Goal: Information Seeking & Learning: Learn about a topic

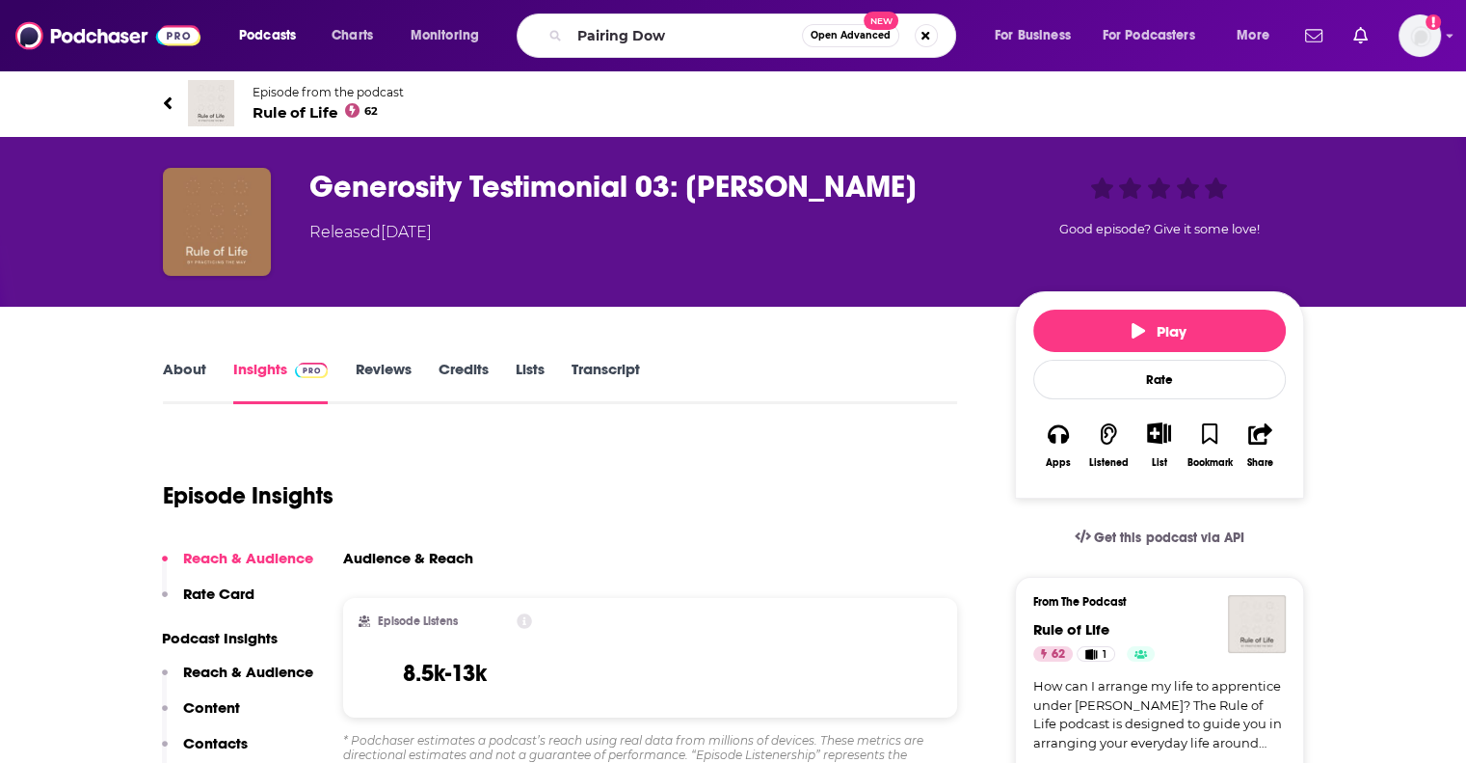
type input "Pairing Down"
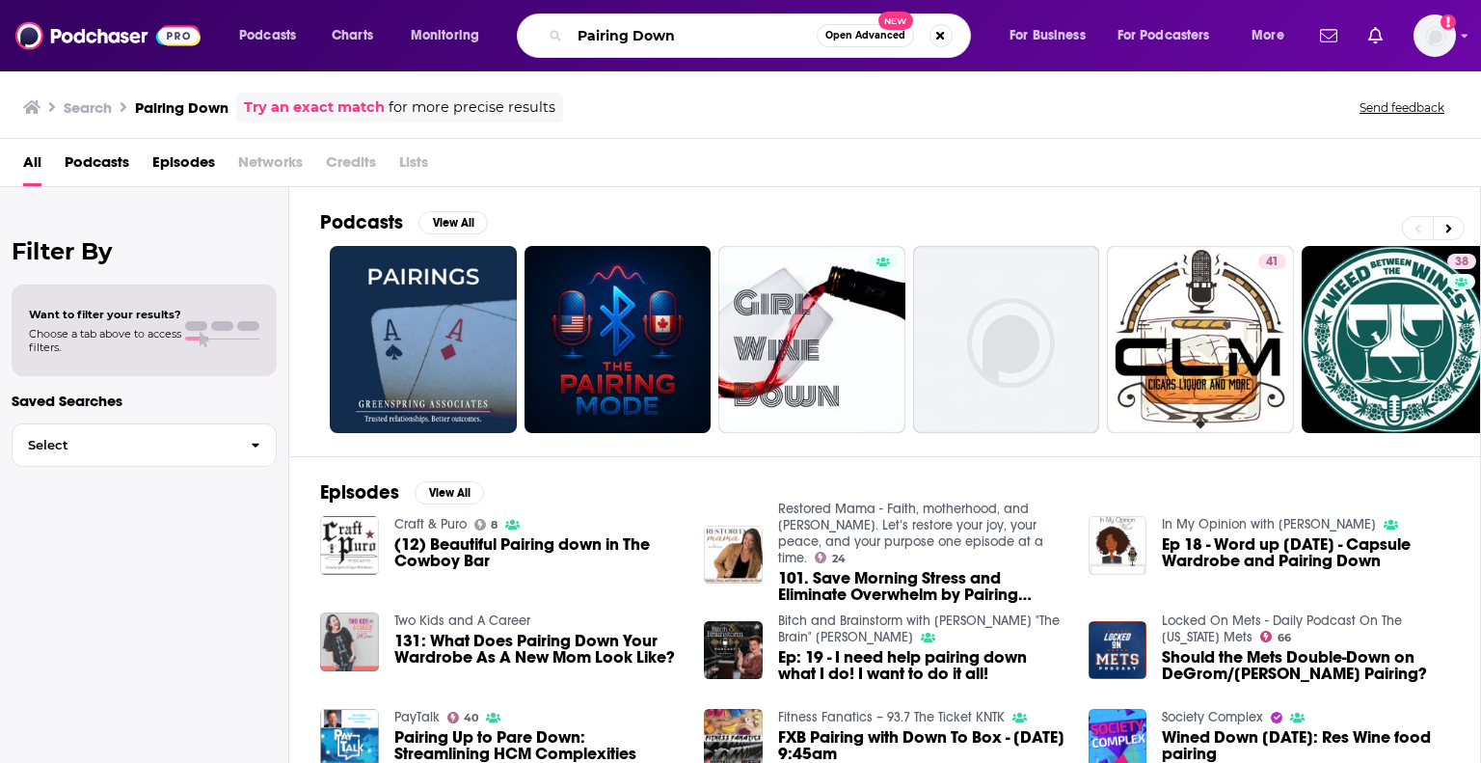
drag, startPoint x: 733, startPoint y: 36, endPoint x: 528, endPoint y: 17, distance: 205.2
click at [533, 18] on div "Pairing Down Open Advanced New" at bounding box center [744, 35] width 454 height 44
type input "[PERSON_NAME]"
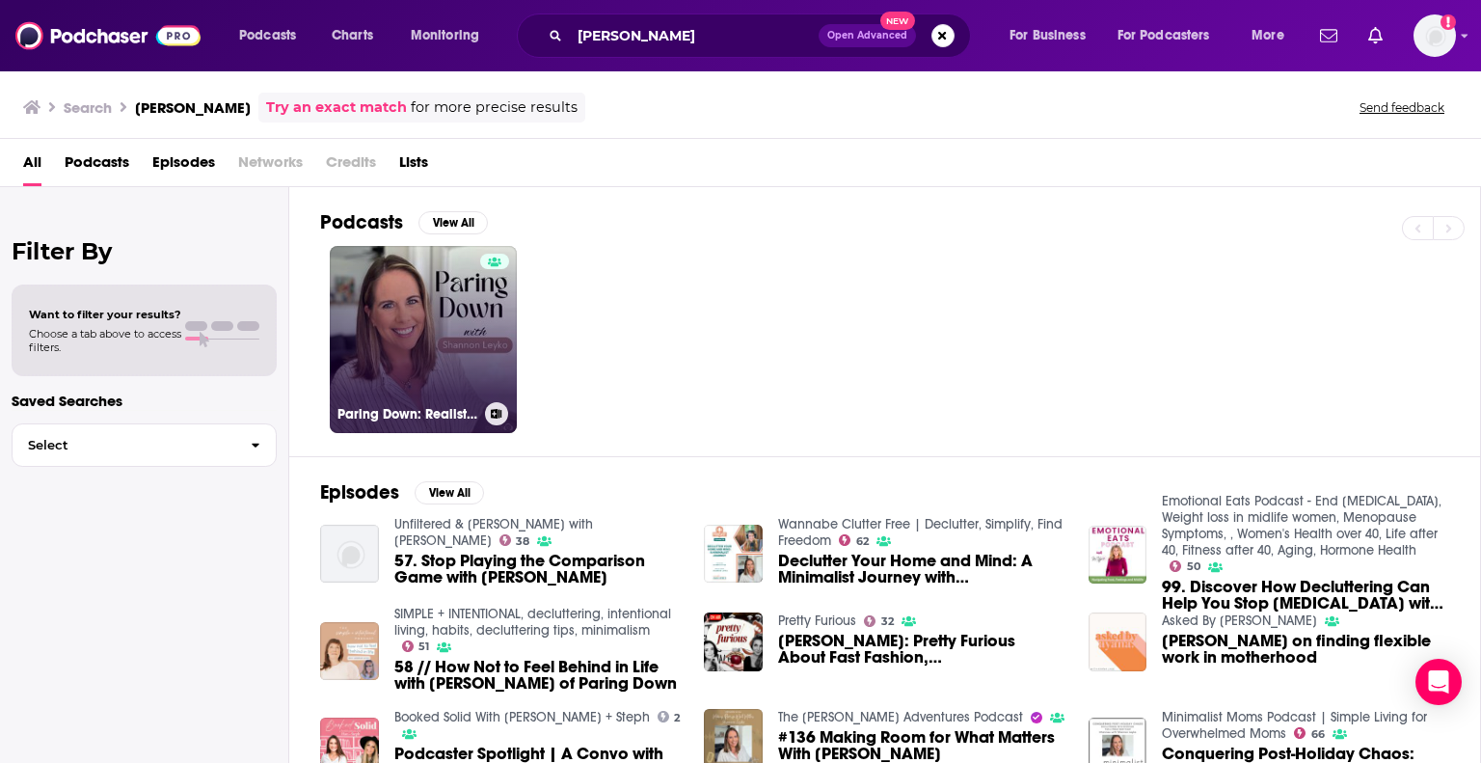
click at [434, 337] on link "Paring Down: Realistic minimalism, decluttering, & intentional living" at bounding box center [423, 339] width 187 height 187
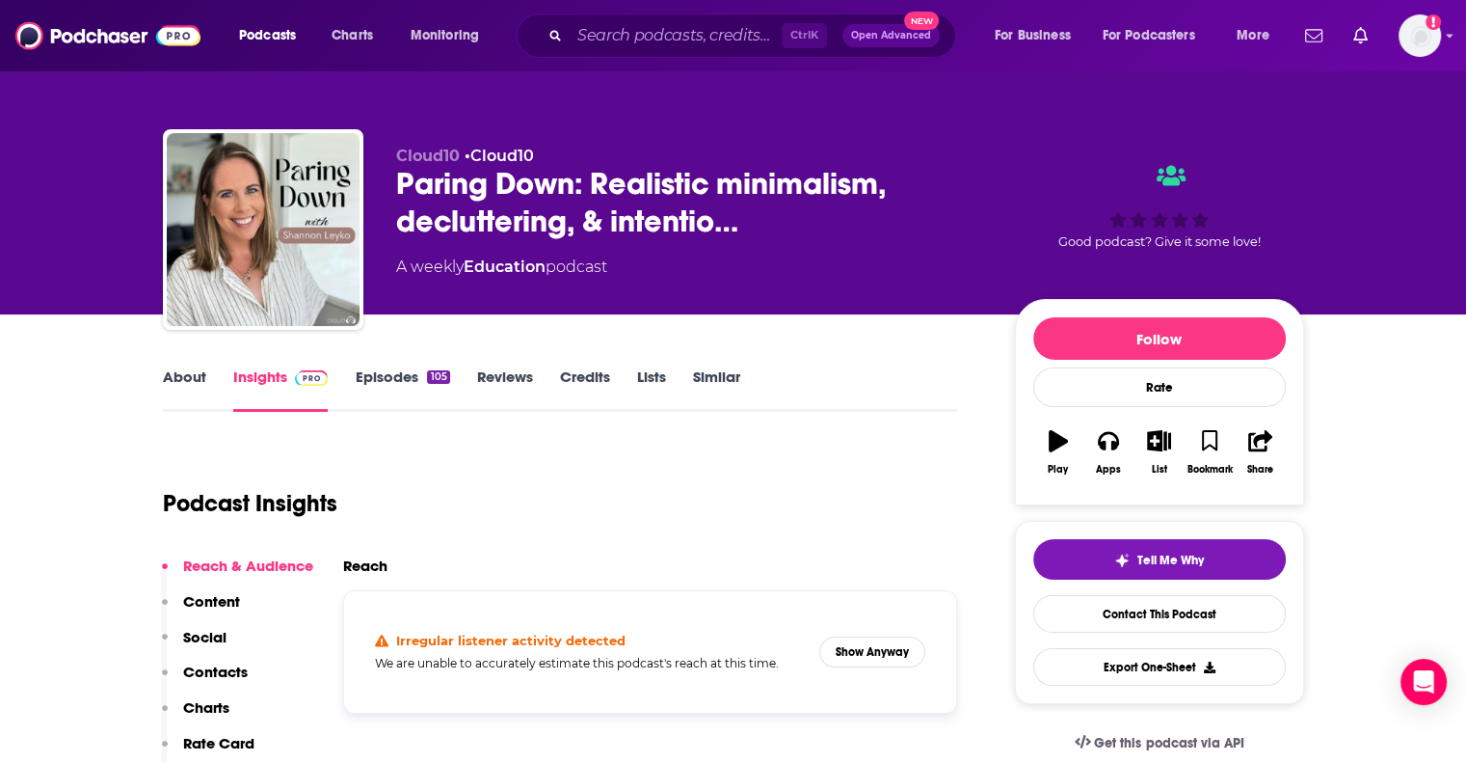
click at [390, 374] on link "Episodes 105" at bounding box center [402, 389] width 94 height 44
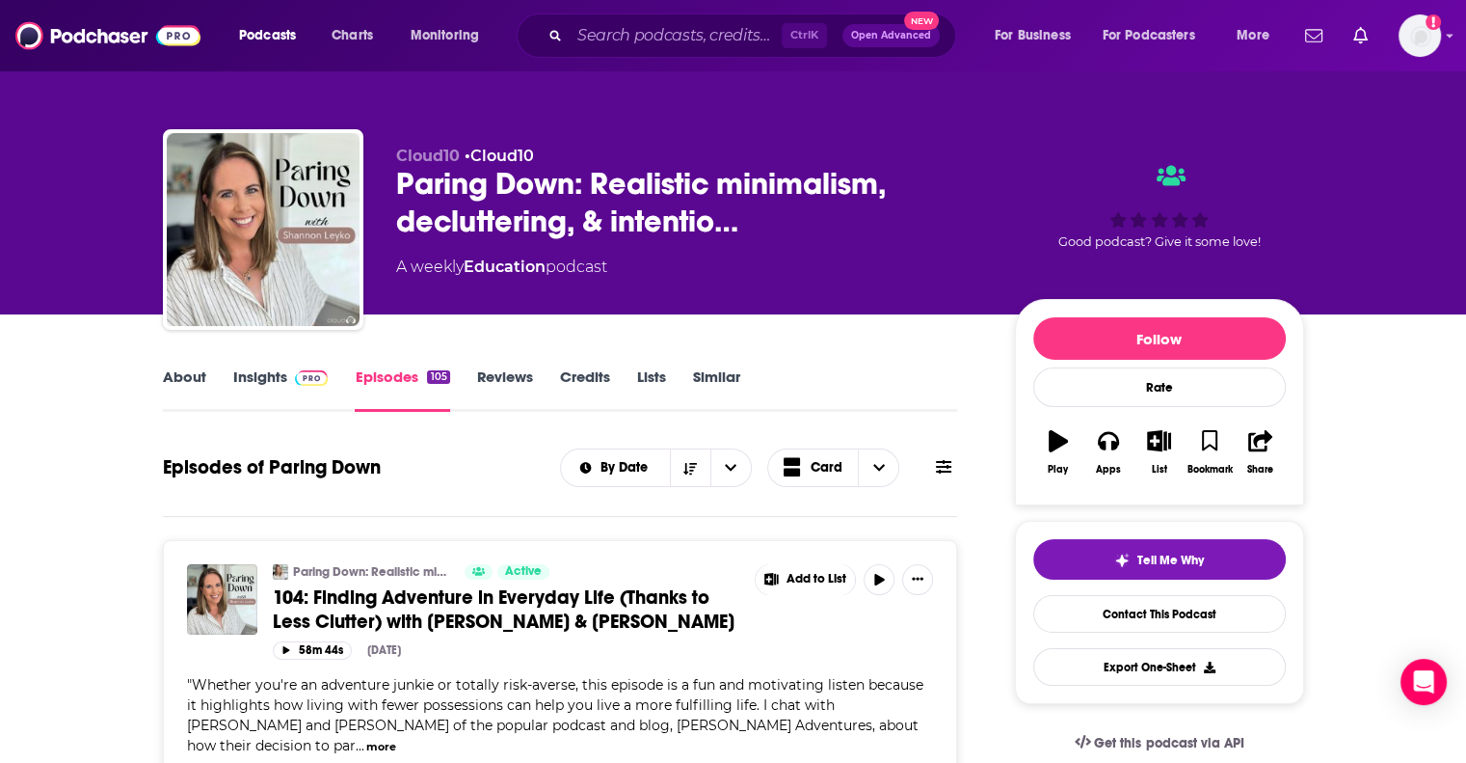
click at [280, 374] on link "Insights" at bounding box center [280, 389] width 95 height 44
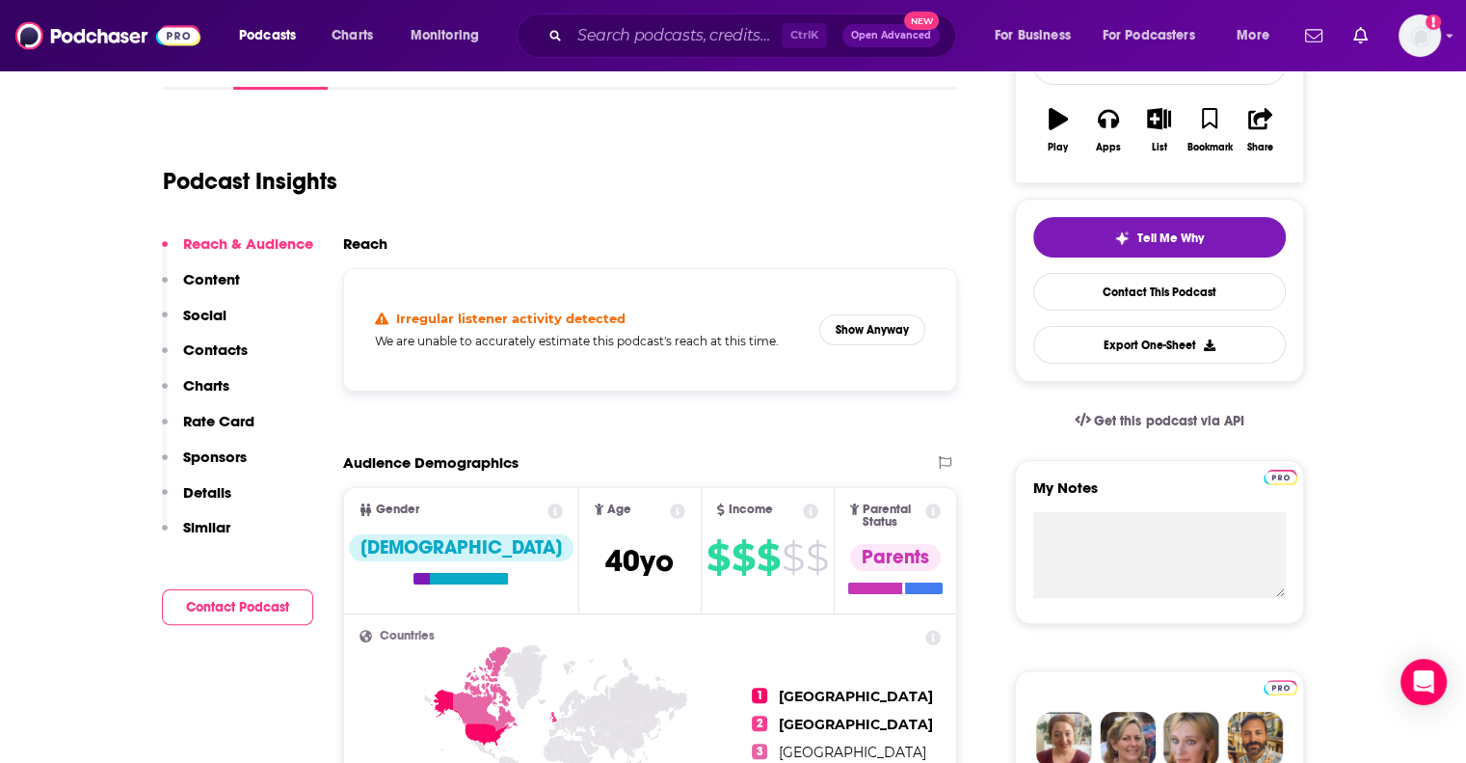
scroll to position [289, 0]
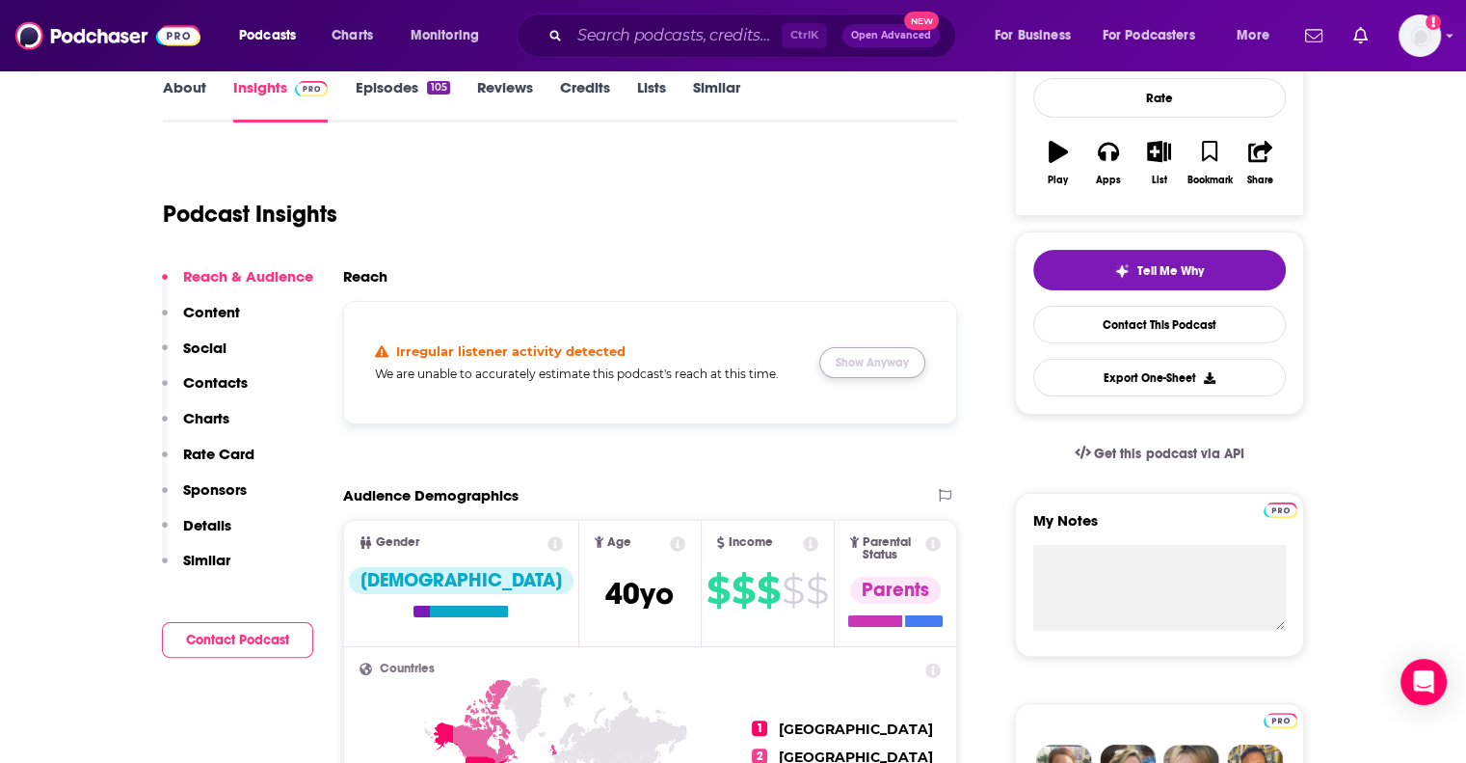
click at [849, 361] on button "Show Anyway" at bounding box center [873, 362] width 106 height 31
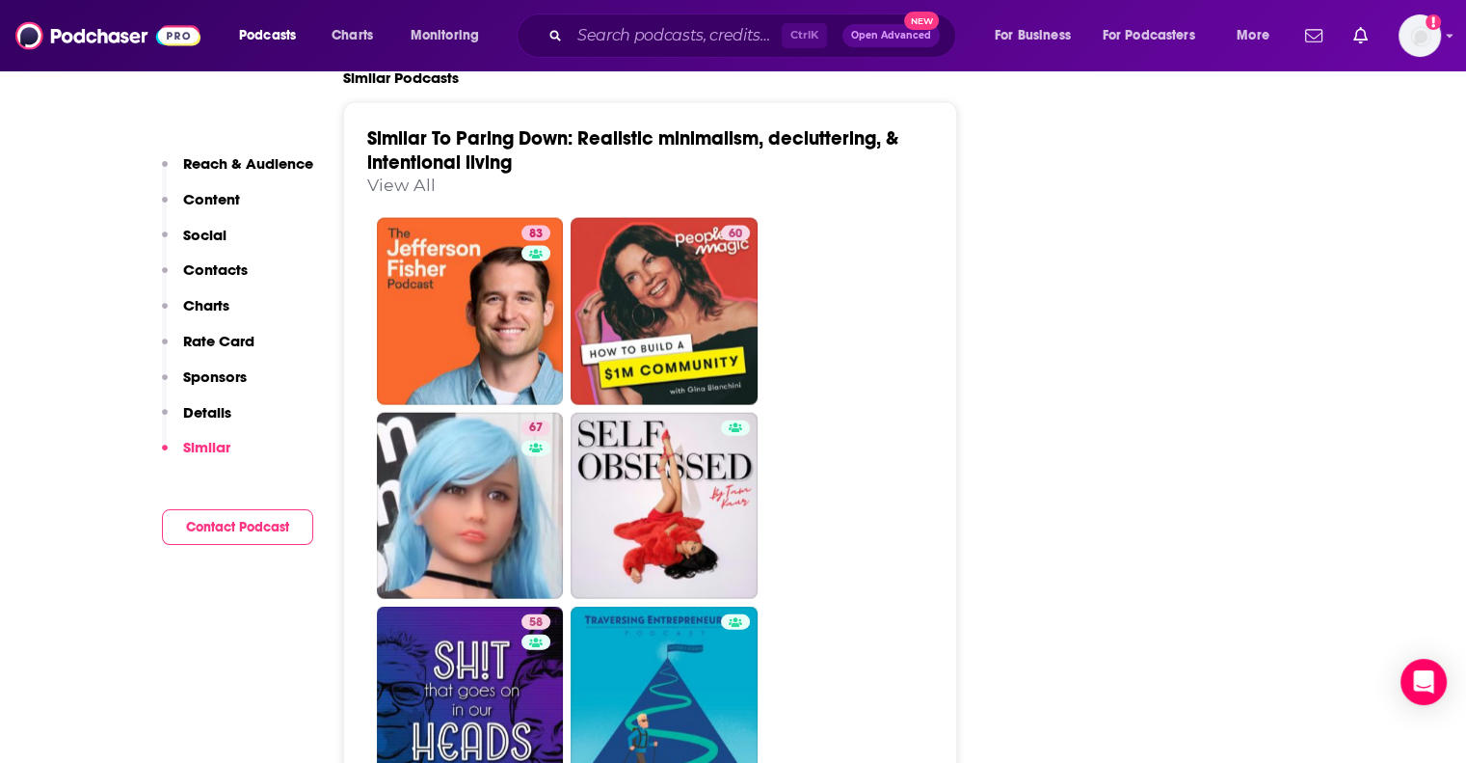
scroll to position [4146, 0]
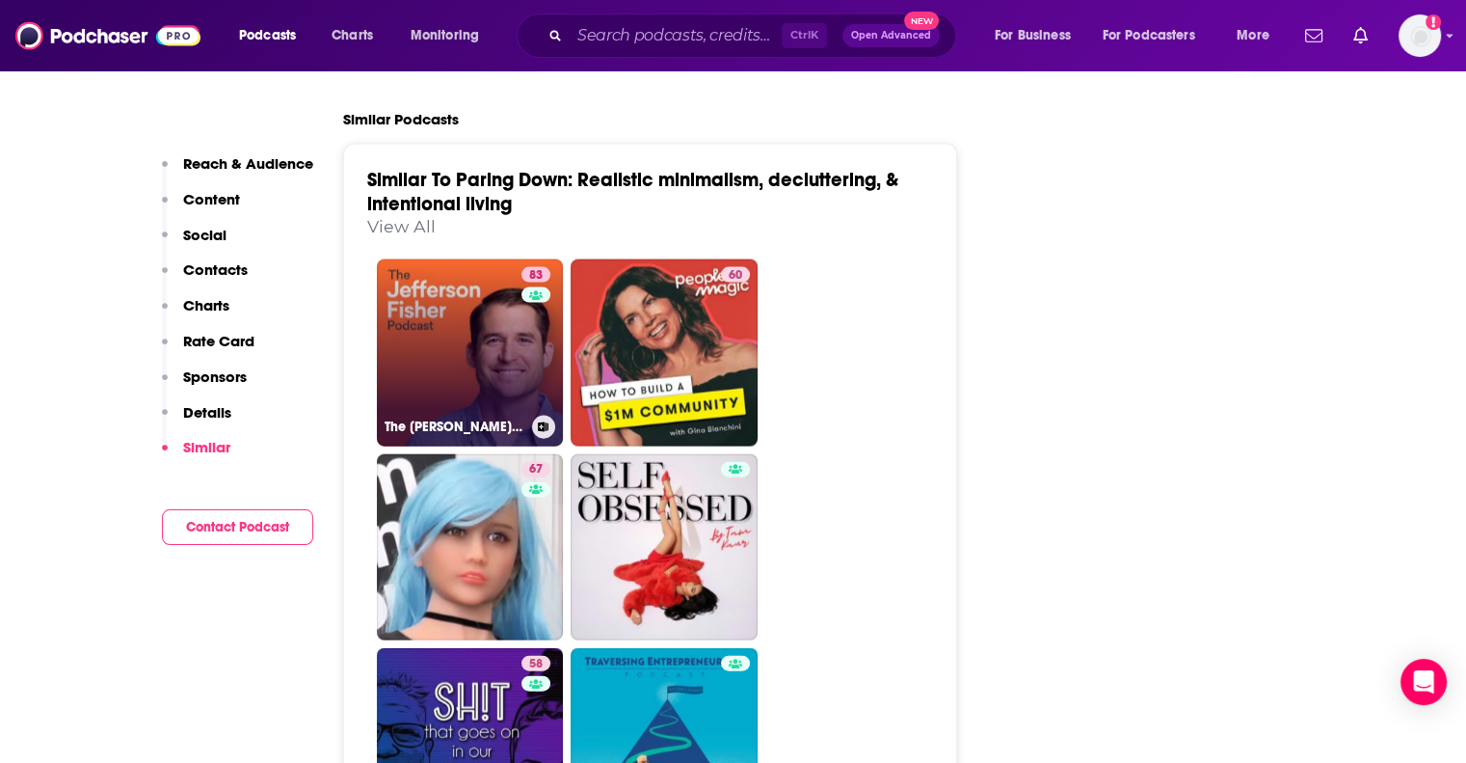
click at [507, 323] on link "83 The [PERSON_NAME] Podcast" at bounding box center [470, 352] width 187 height 187
type input "[URL][DOMAIN_NAME][PERSON_NAME]"
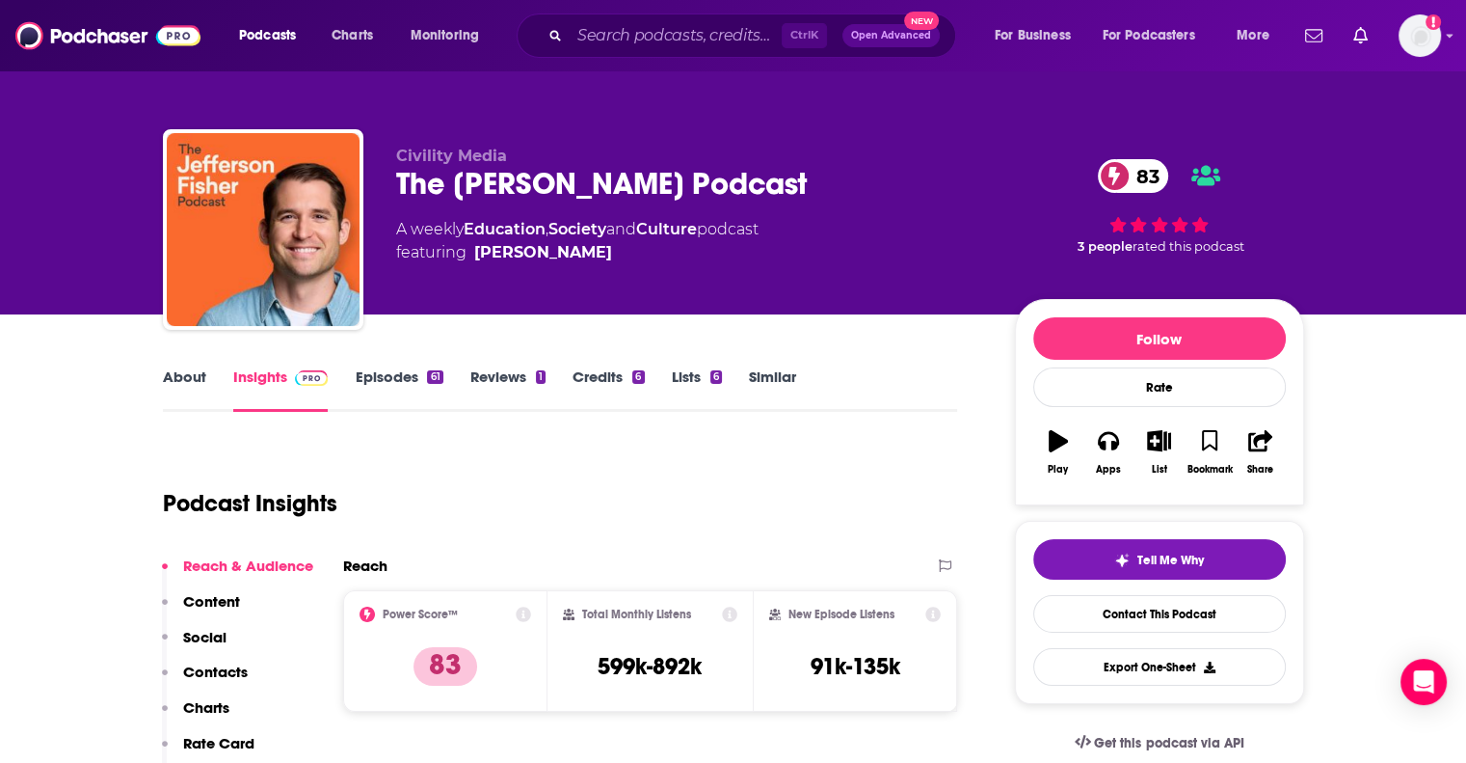
click at [167, 375] on link "About" at bounding box center [184, 389] width 43 height 44
type input "[URL][DOMAIN_NAME]"
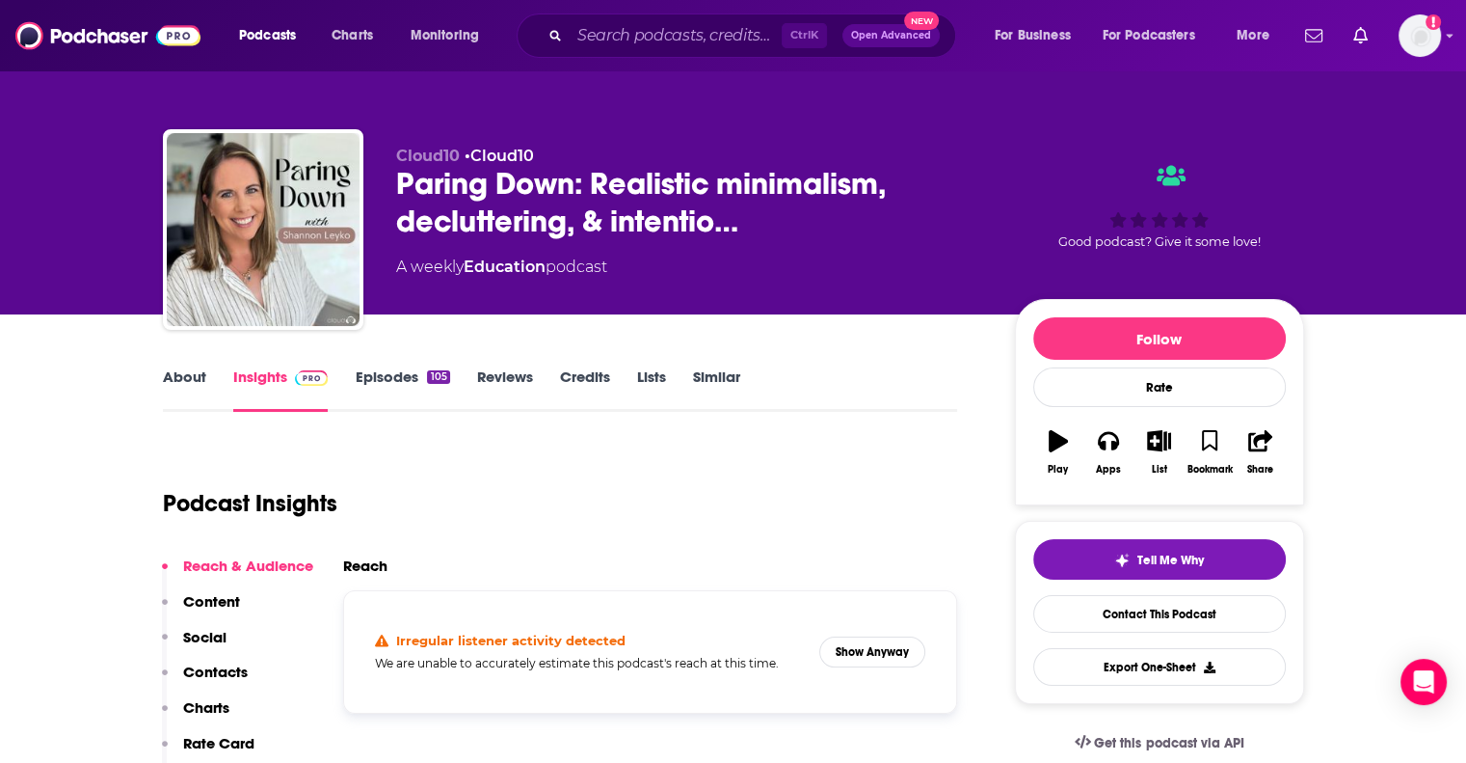
click at [175, 375] on link "About" at bounding box center [184, 389] width 43 height 44
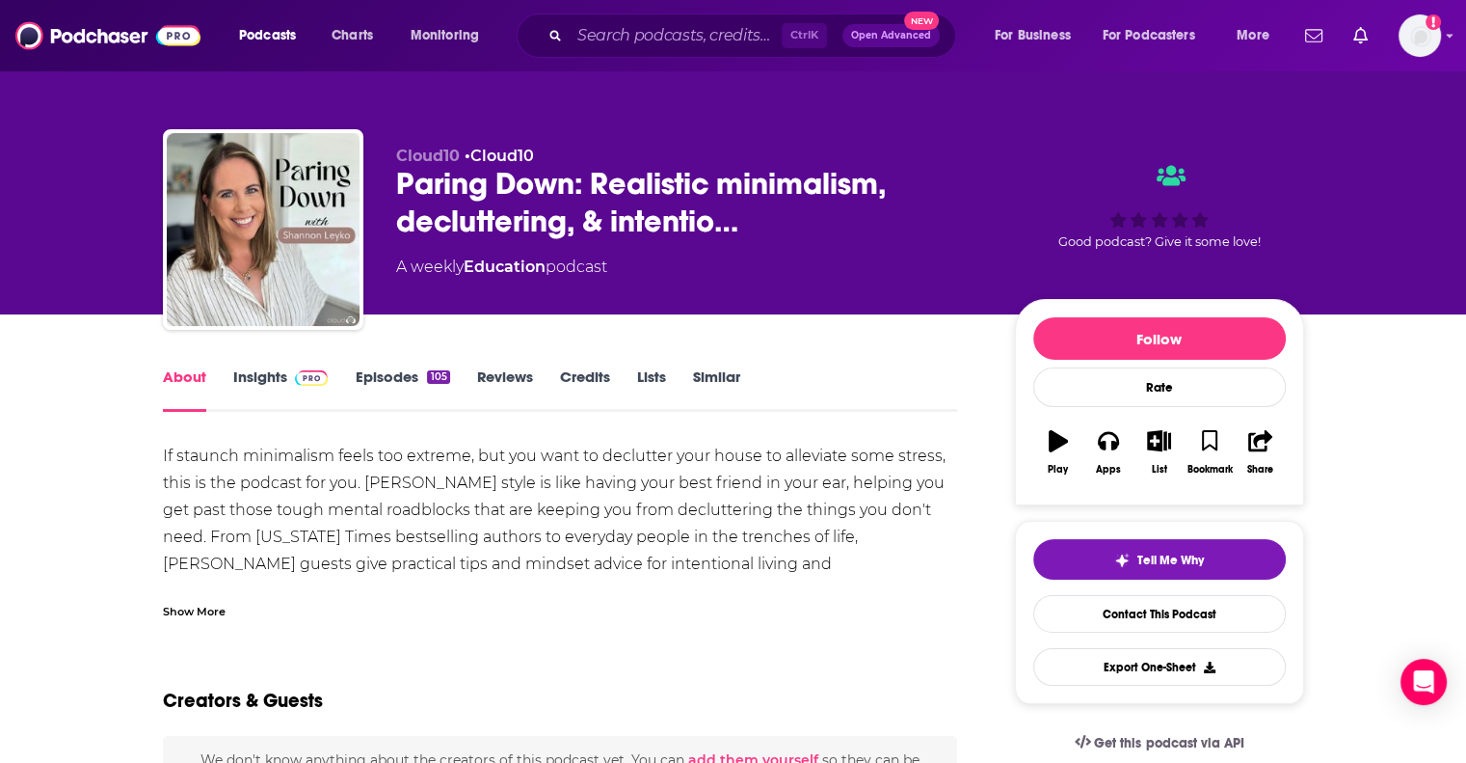
click at [254, 378] on link "Insights" at bounding box center [280, 389] width 95 height 44
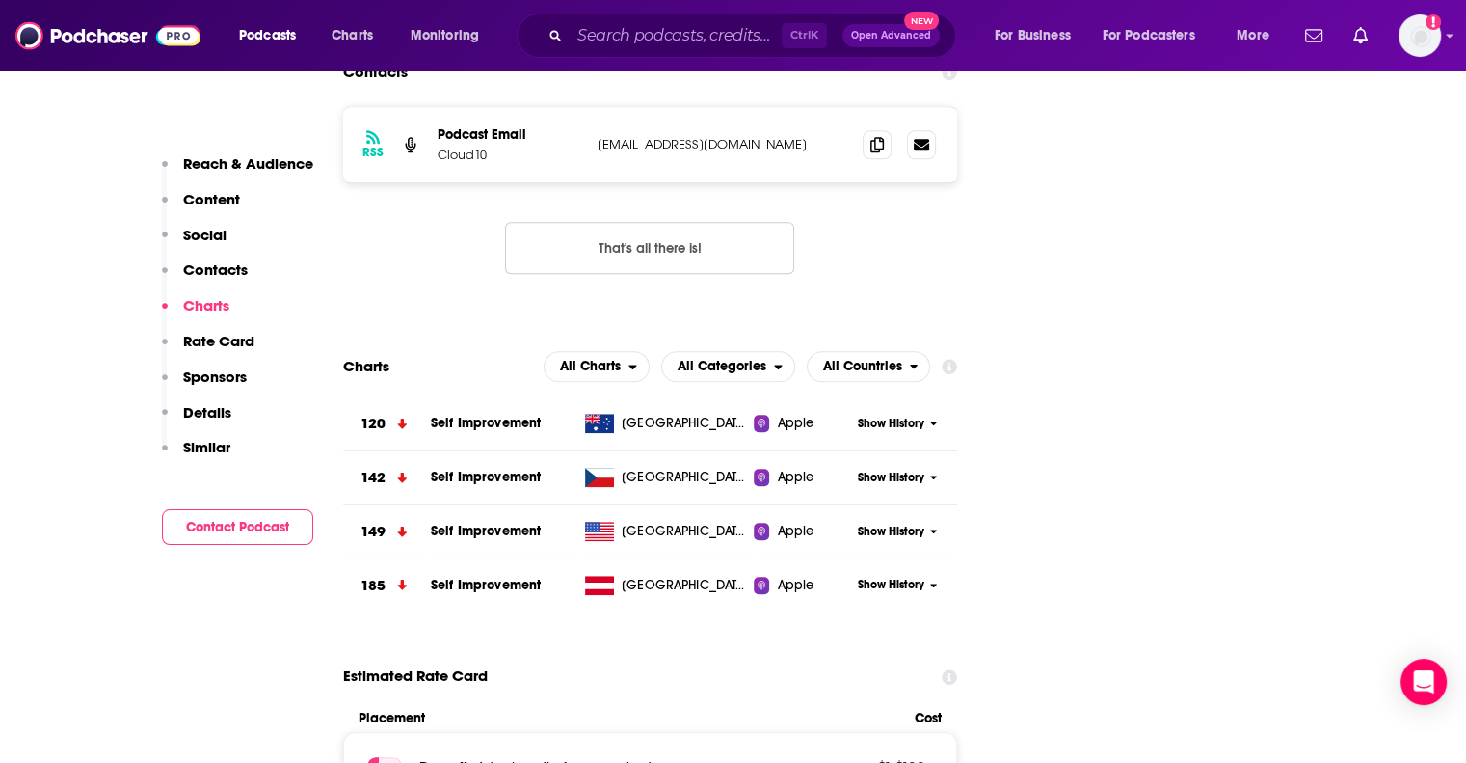
scroll to position [1735, 0]
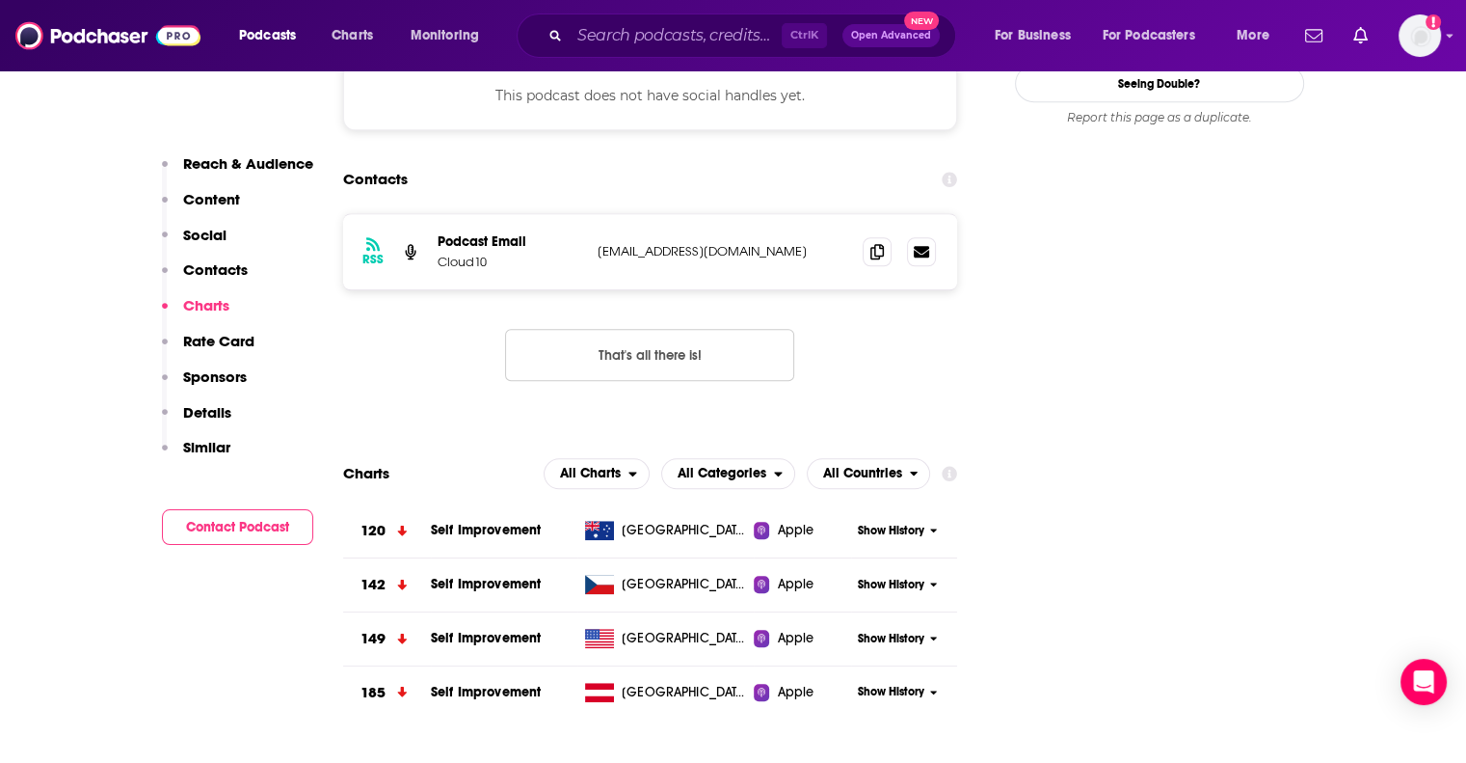
click at [932, 637] on icon at bounding box center [933, 639] width 7 height 4
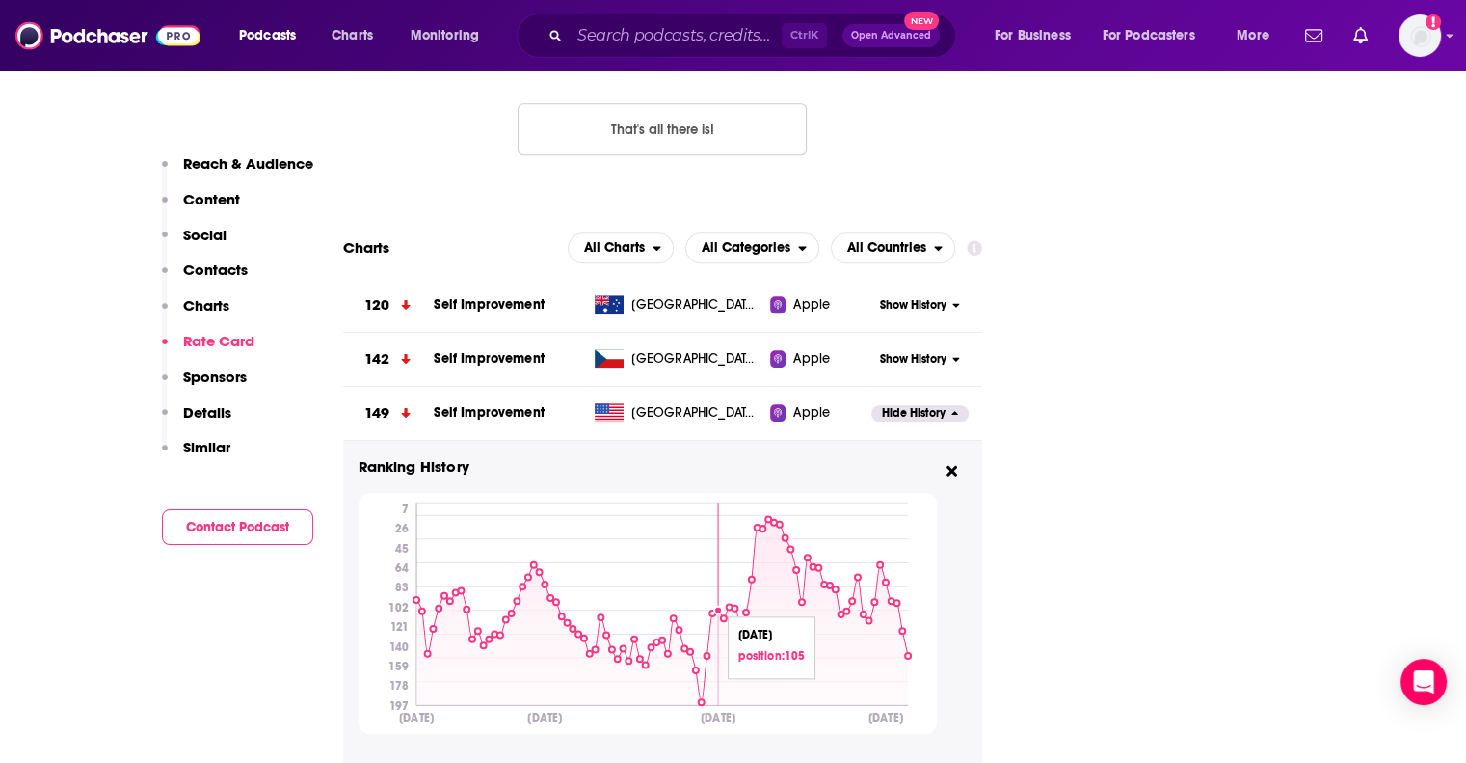
scroll to position [1928, 0]
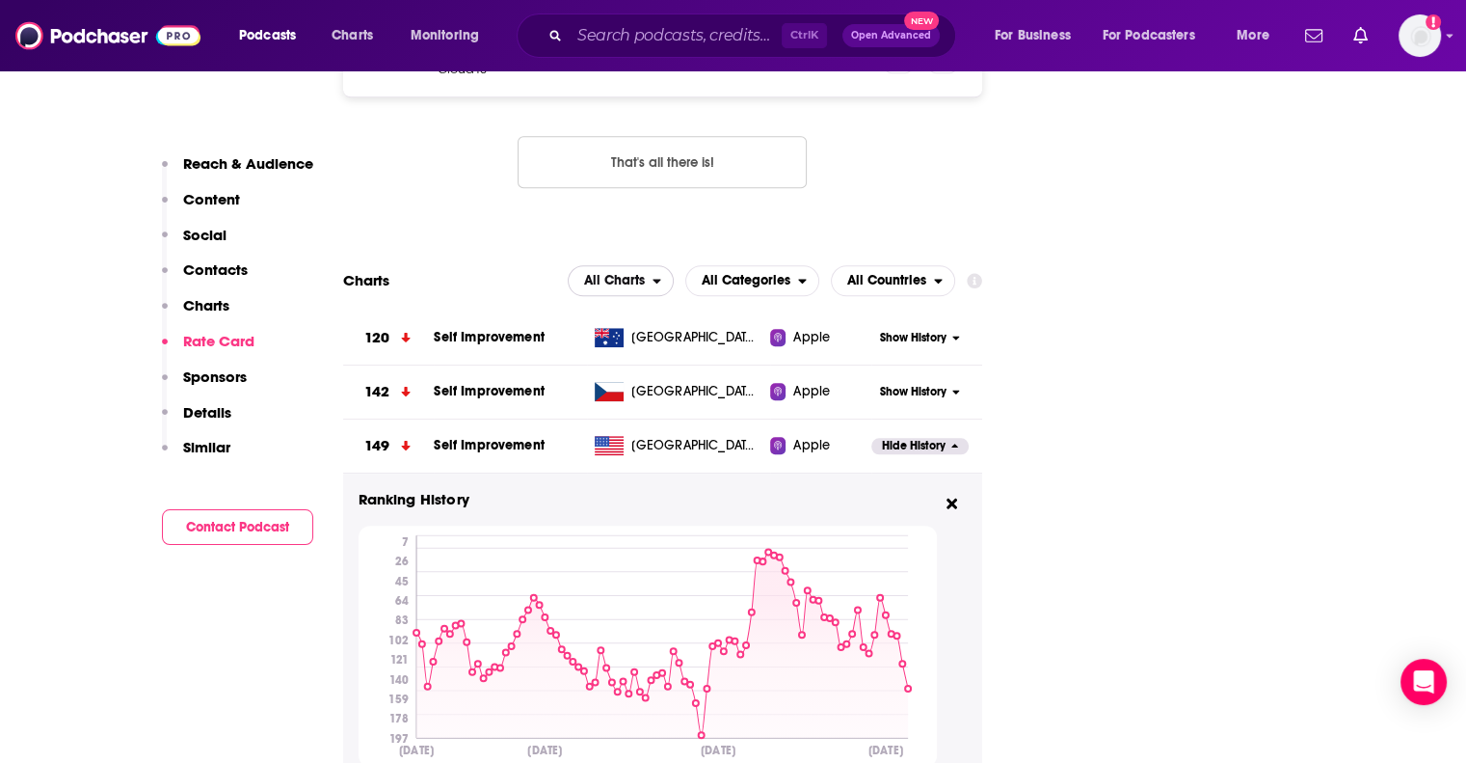
click at [652, 264] on span "All Charts" at bounding box center [611, 280] width 84 height 33
click at [653, 264] on span "All Charts" at bounding box center [611, 280] width 84 height 33
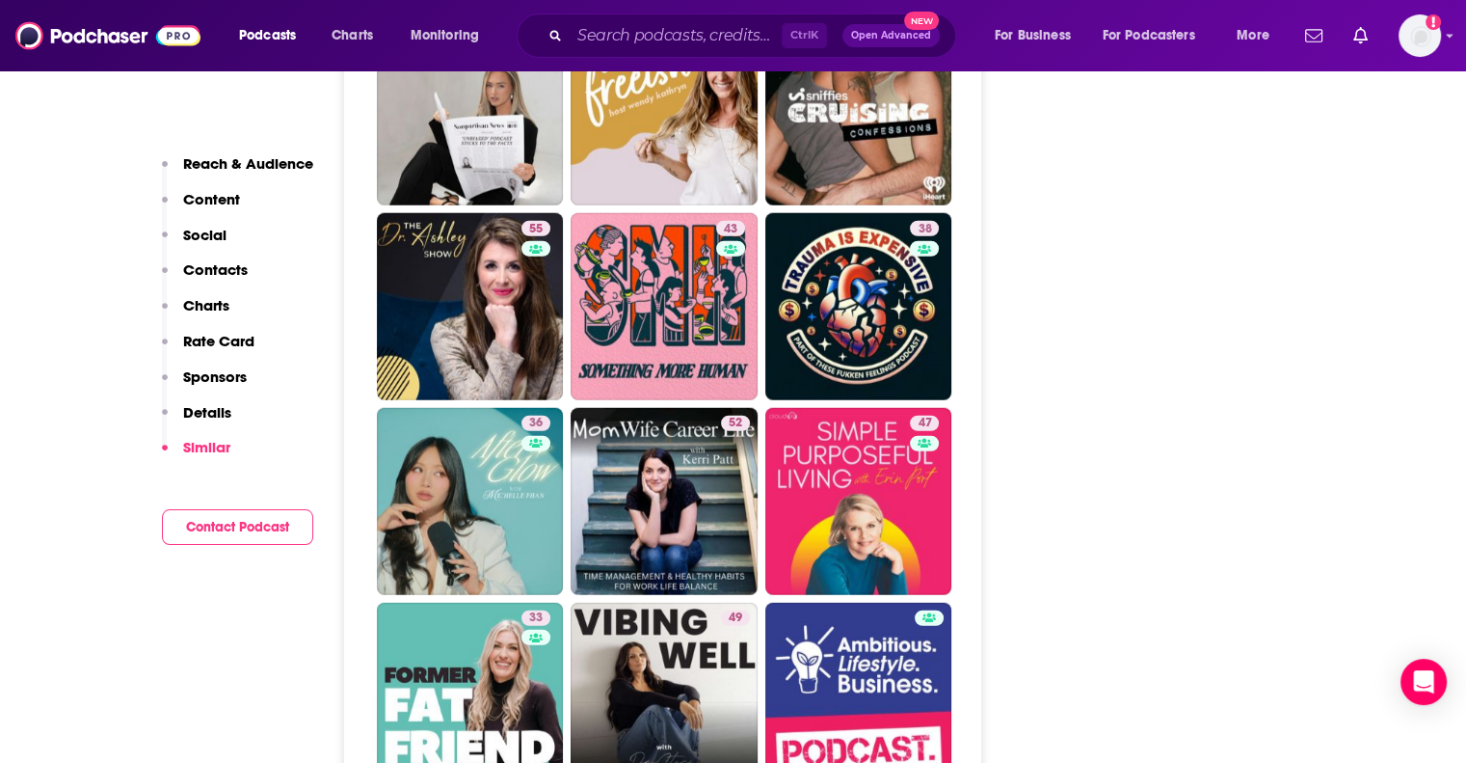
scroll to position [5110, 0]
